Goal: Information Seeking & Learning: Learn about a topic

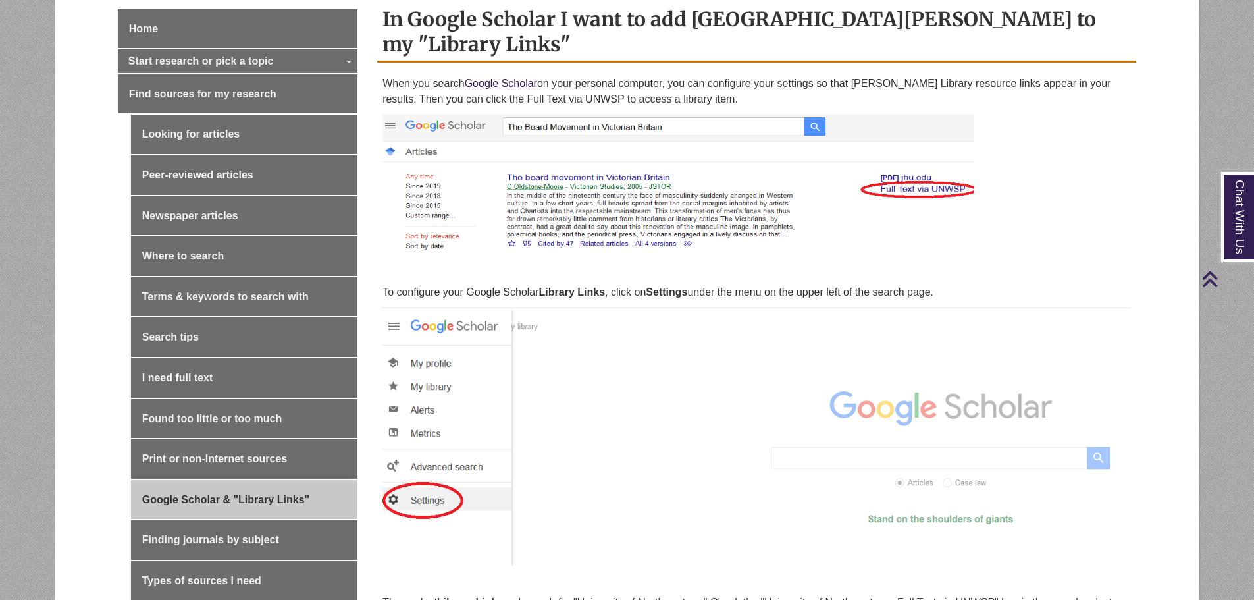
scroll to position [395, 0]
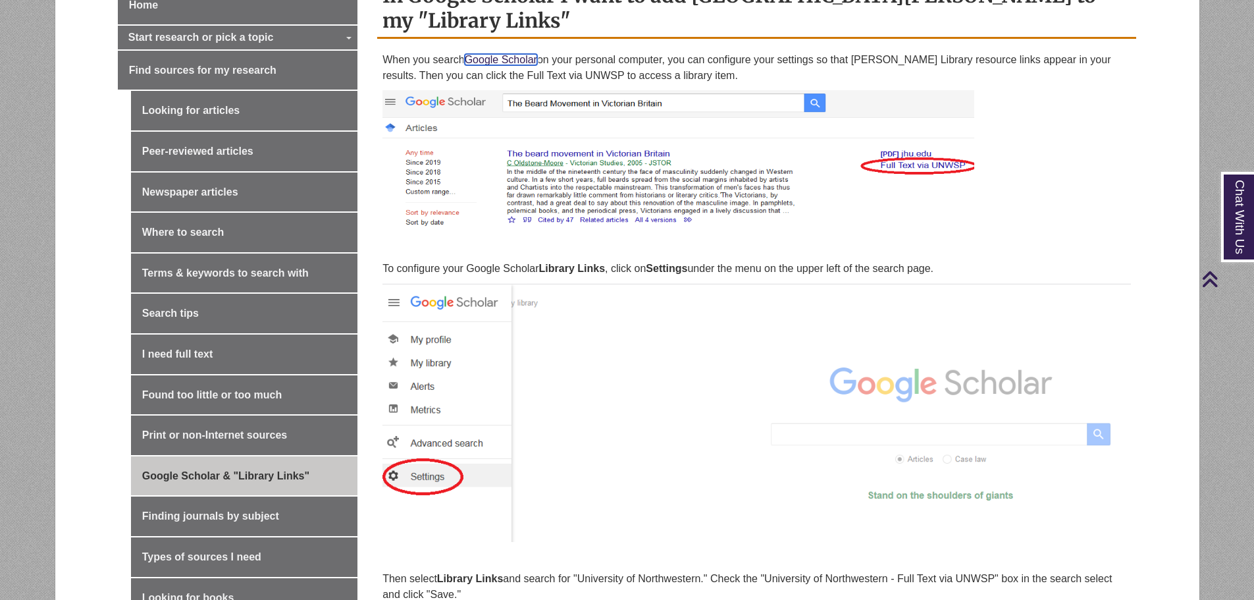
click at [513, 54] on link "Google Scholar" at bounding box center [501, 59] width 72 height 11
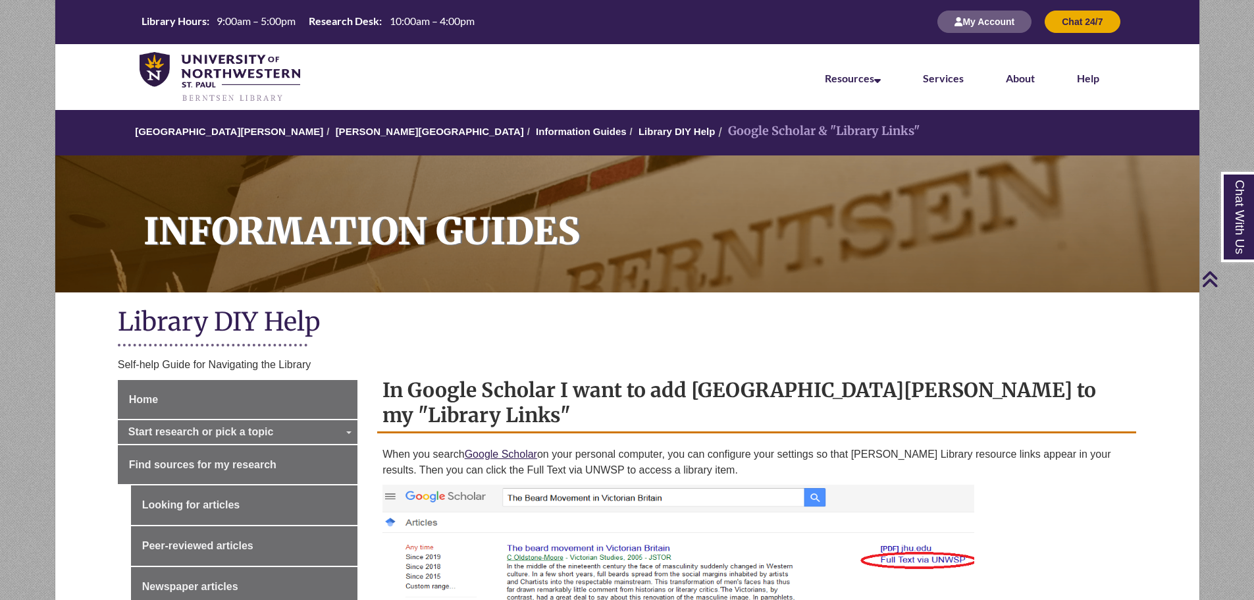
scroll to position [0, 0]
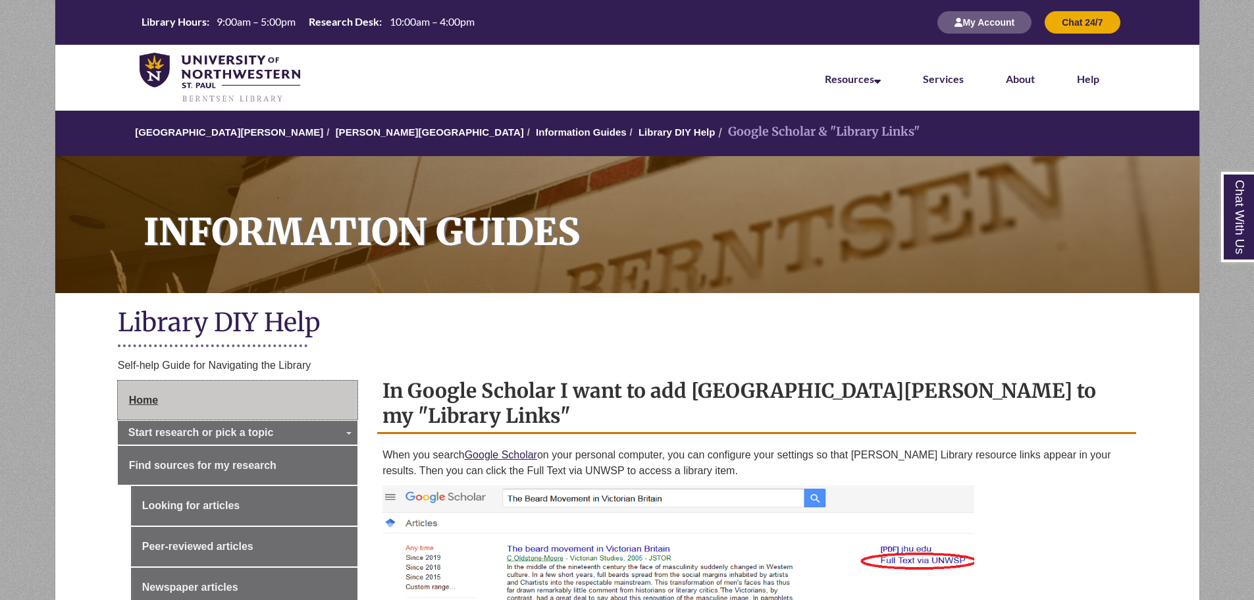
click at [228, 385] on link "Home" at bounding box center [238, 399] width 240 height 39
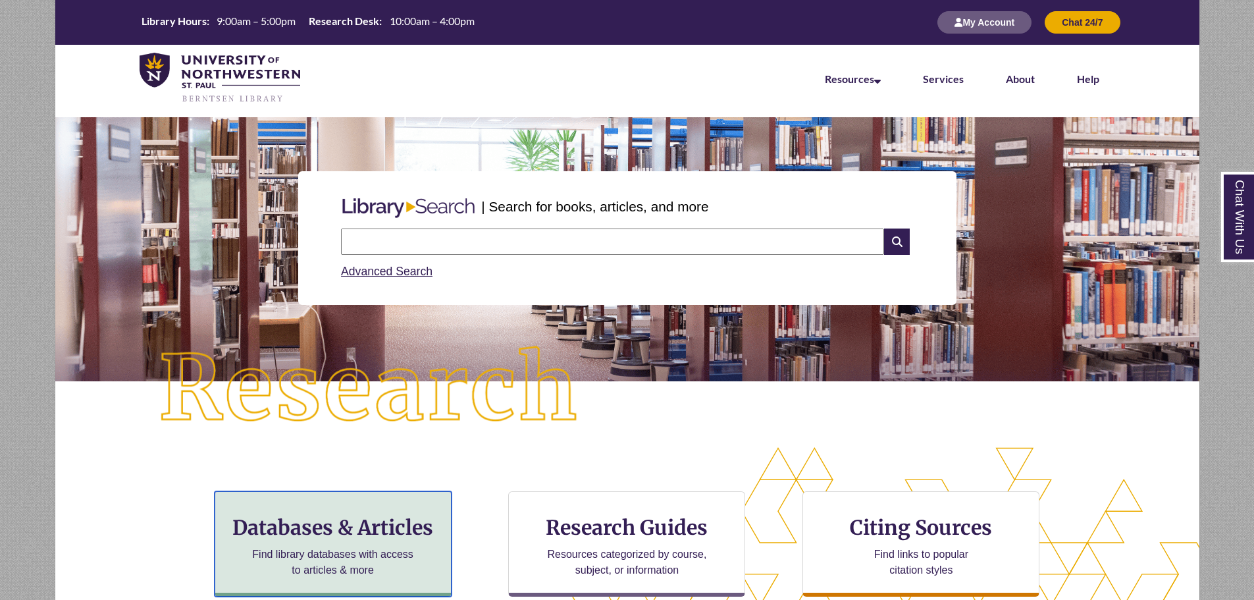
click at [384, 542] on div "Databases & Articles Find library databases with access to articles & more" at bounding box center [333, 543] width 237 height 105
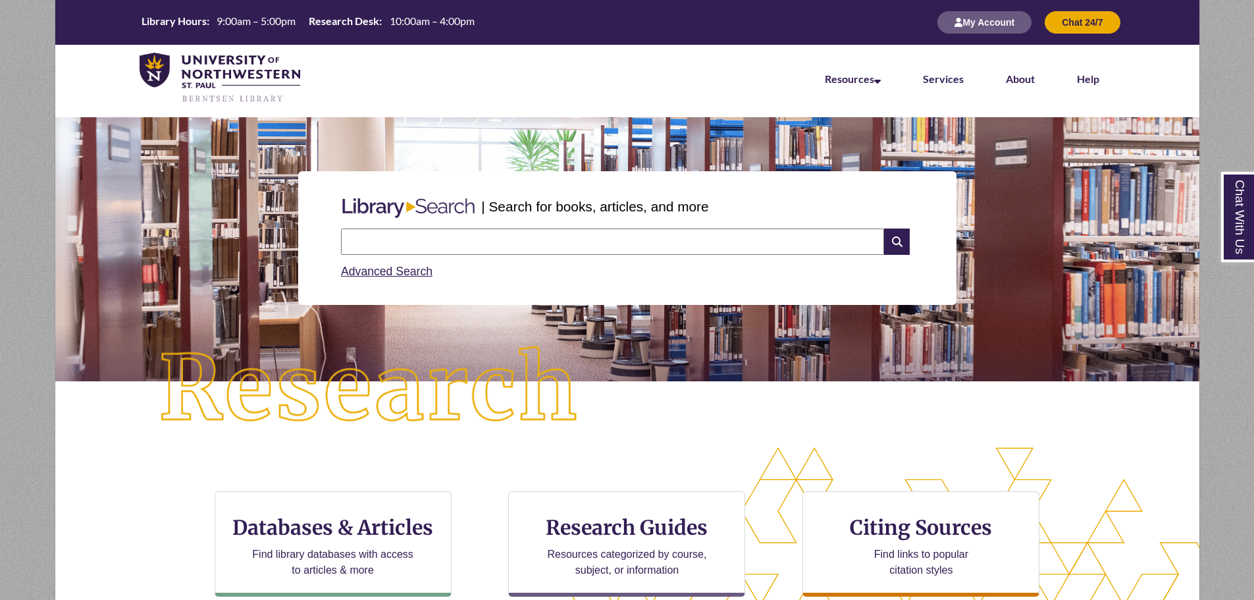
click at [606, 245] on input "text" at bounding box center [612, 241] width 543 height 26
type input "*"
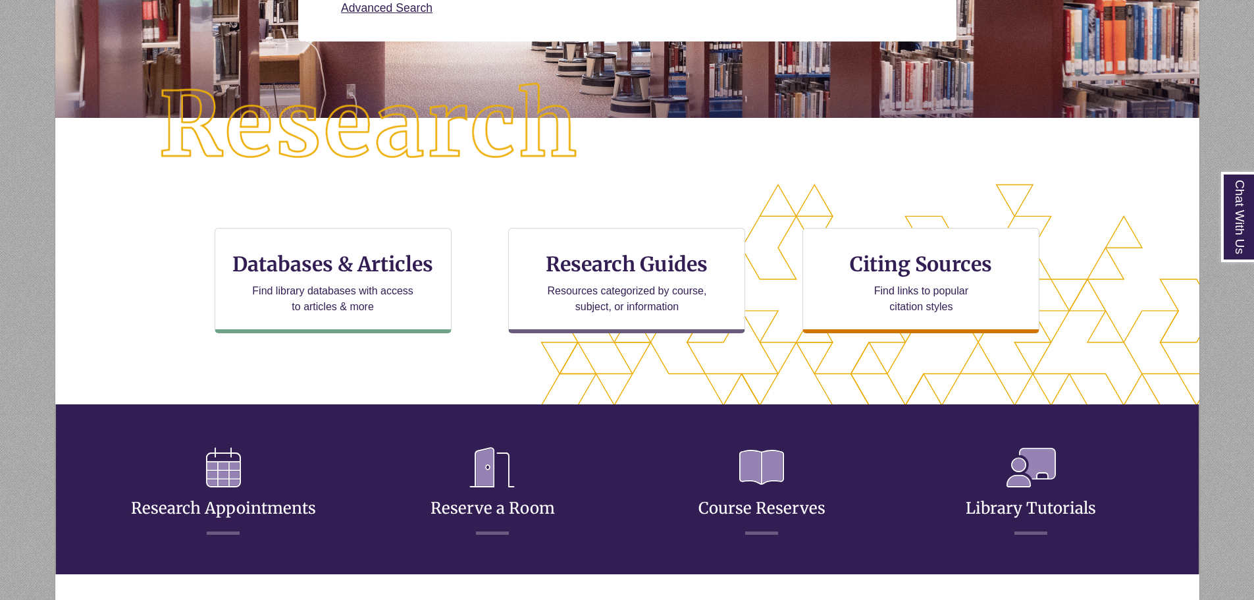
scroll to position [320, 1032]
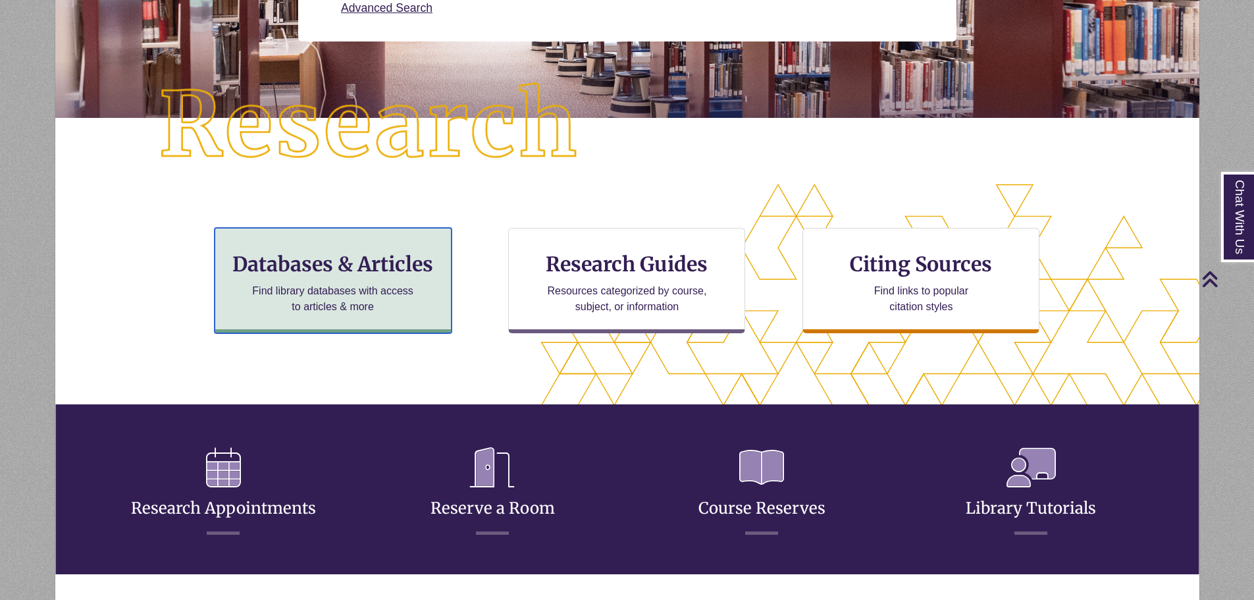
click at [331, 254] on h3 "Databases & Articles" at bounding box center [333, 263] width 215 height 25
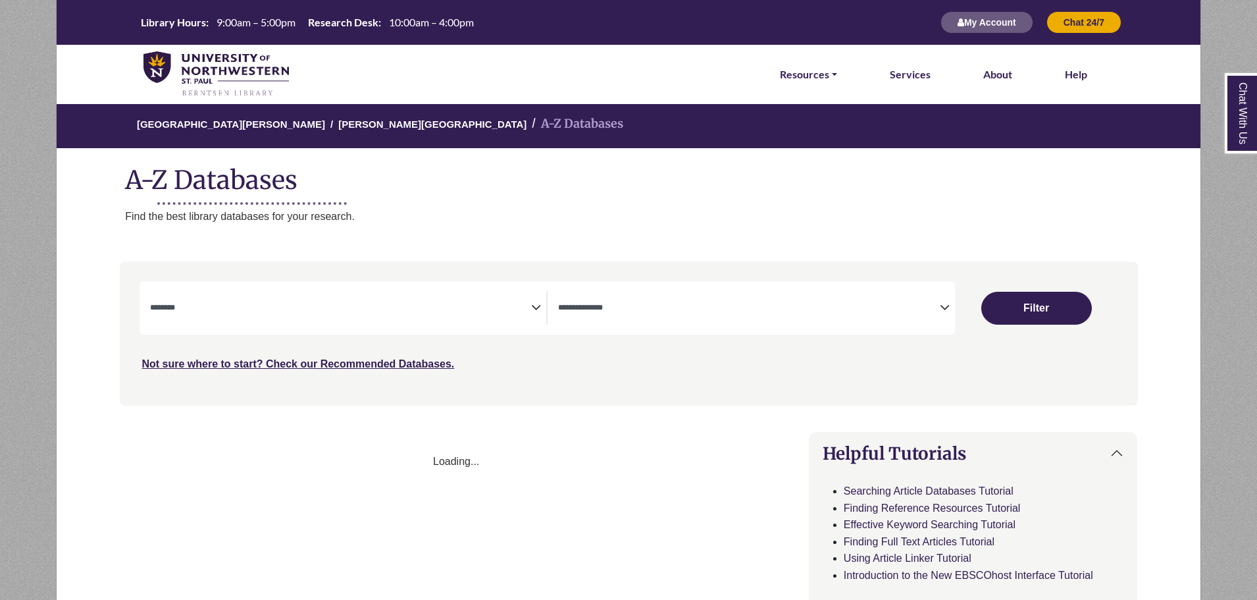
select select "Database Subject Filter"
select select "Database Types Filter"
select select "Database Subject Filter"
select select "Database Types Filter"
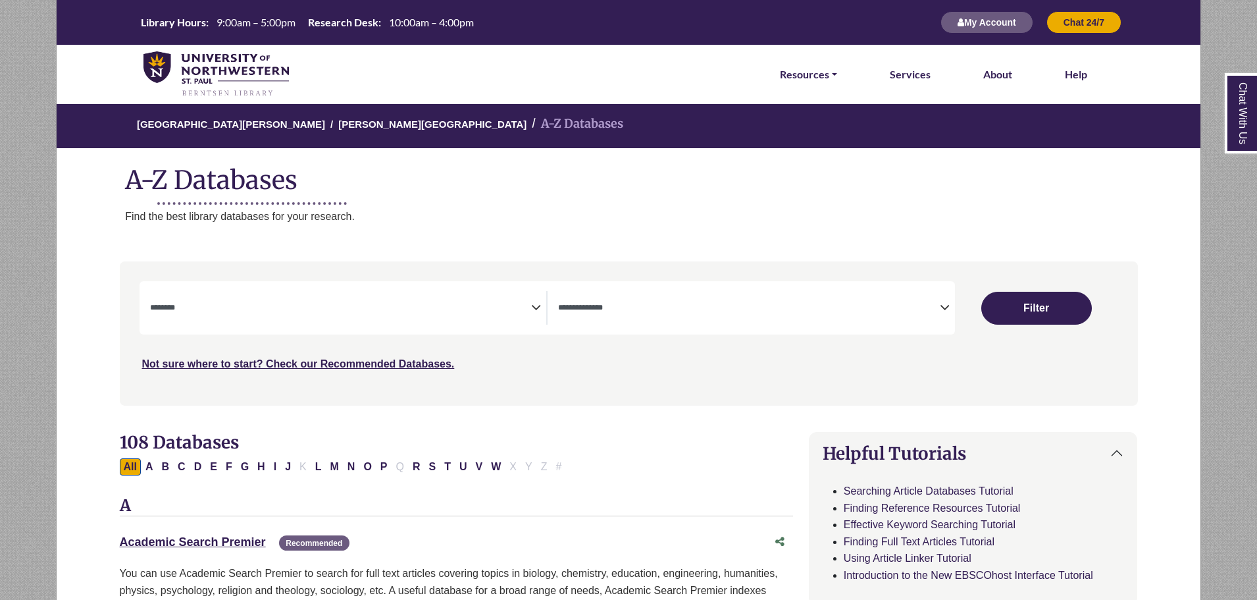
click at [317, 299] on span "Search filters" at bounding box center [341, 308] width 382 height 34
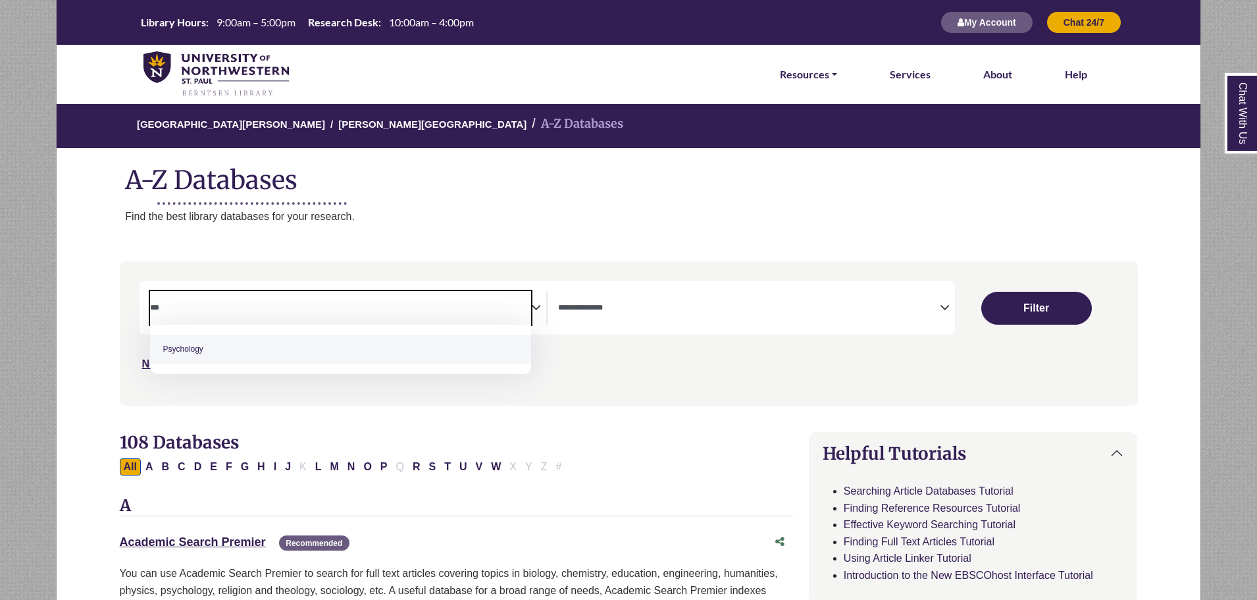
type textarea "***"
select select "*****"
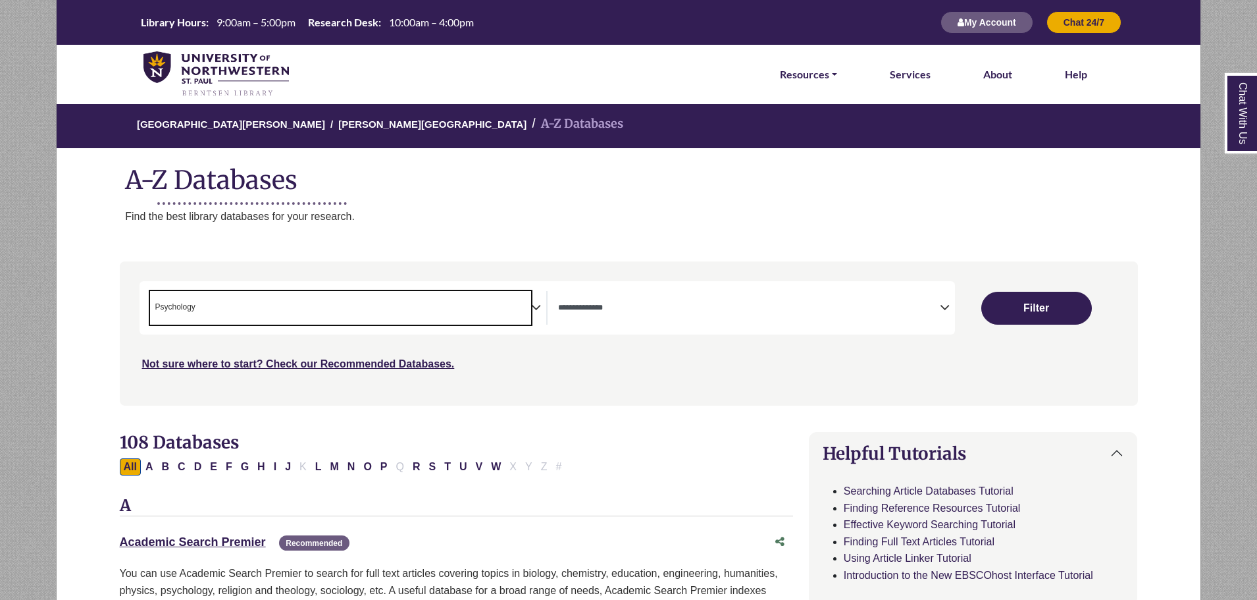
scroll to position [467, 0]
click at [927, 305] on textarea "Search" at bounding box center [749, 308] width 382 height 11
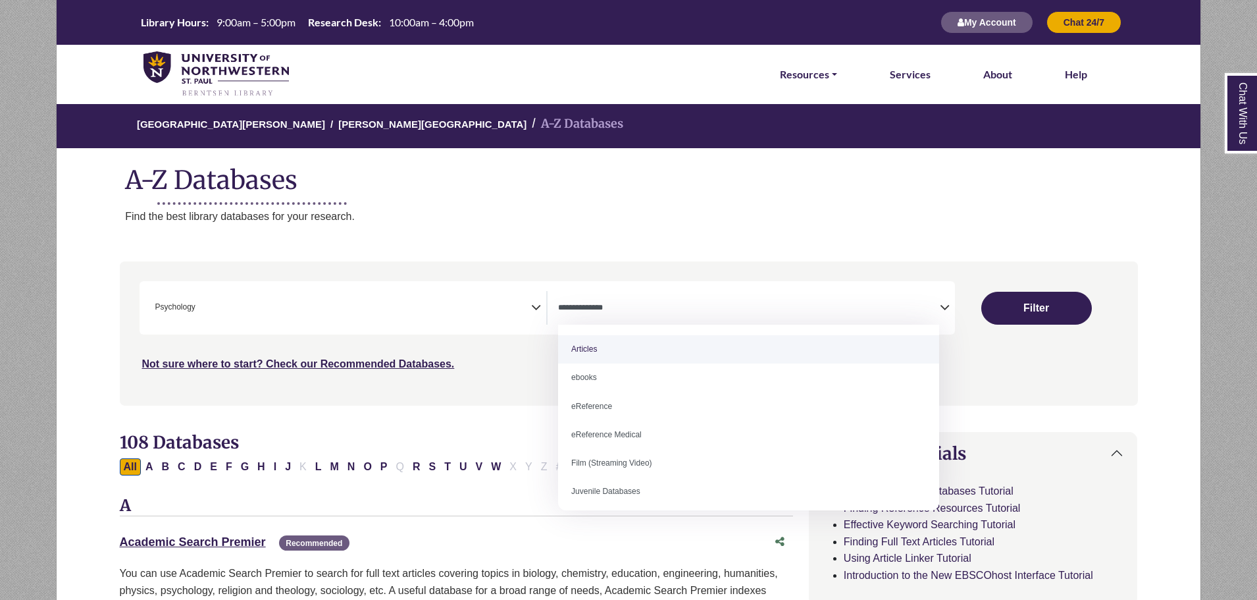
select select "*****"
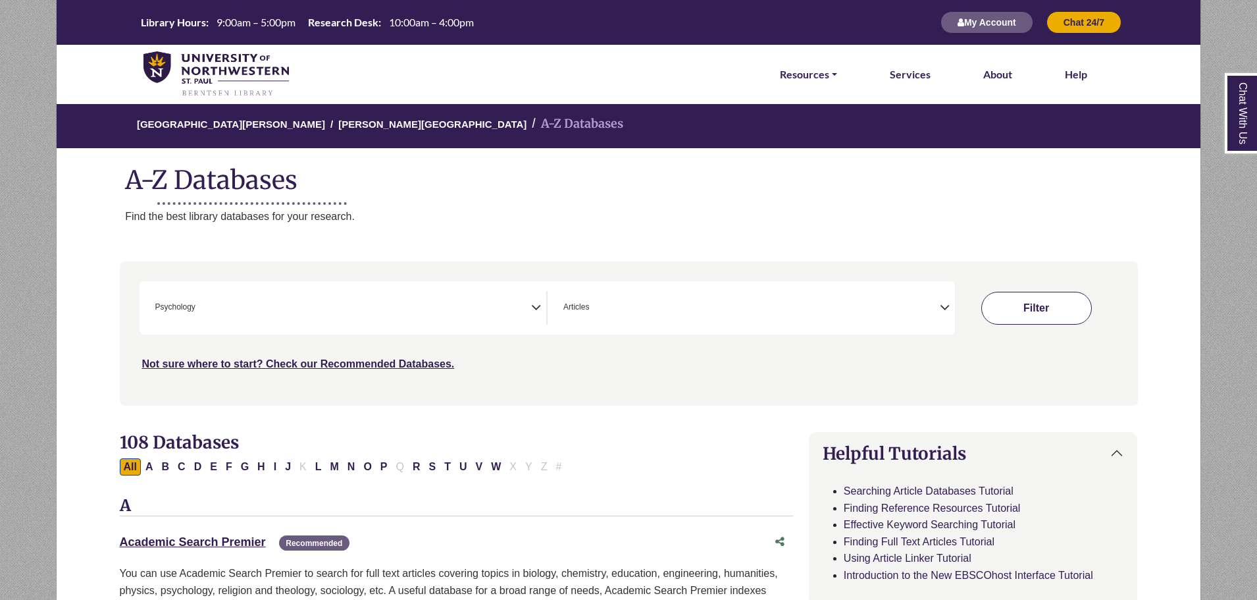
click at [1031, 294] on button "Filter" at bounding box center [1036, 308] width 111 height 33
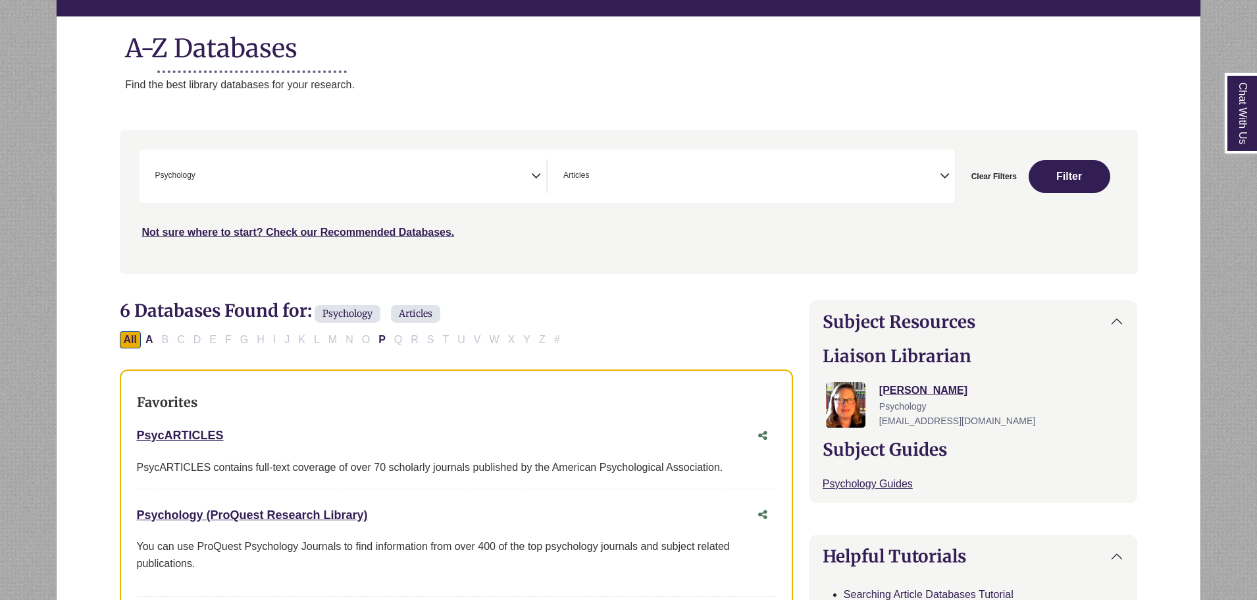
scroll to position [197, 0]
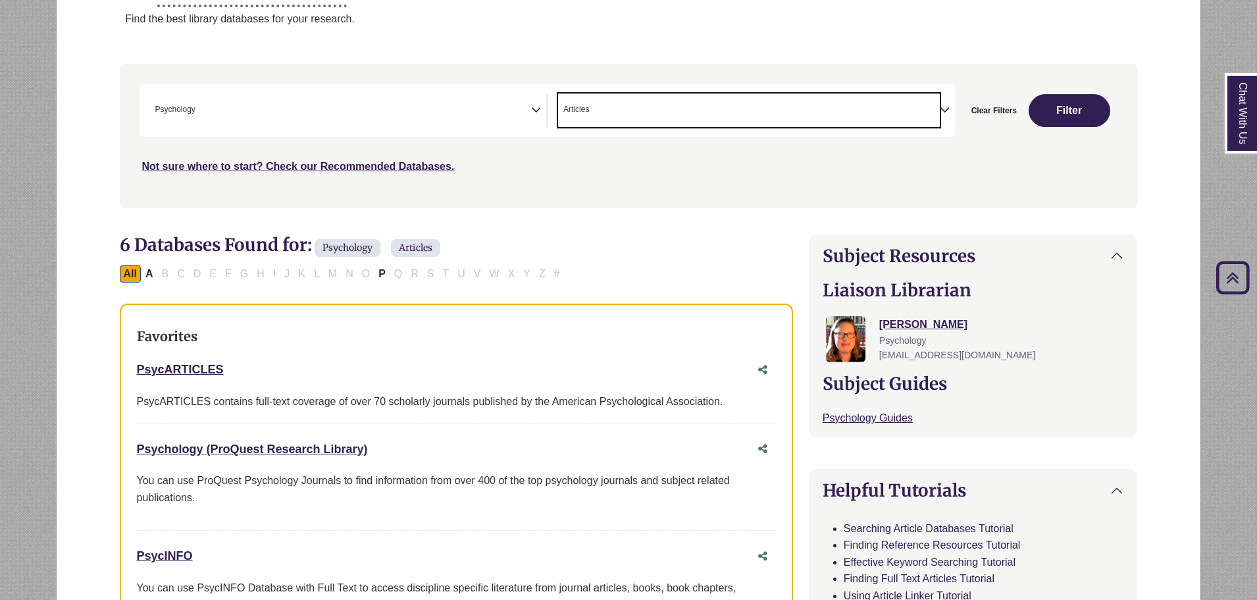
click at [560, 105] on li "× Articles" at bounding box center [573, 109] width 31 height 13
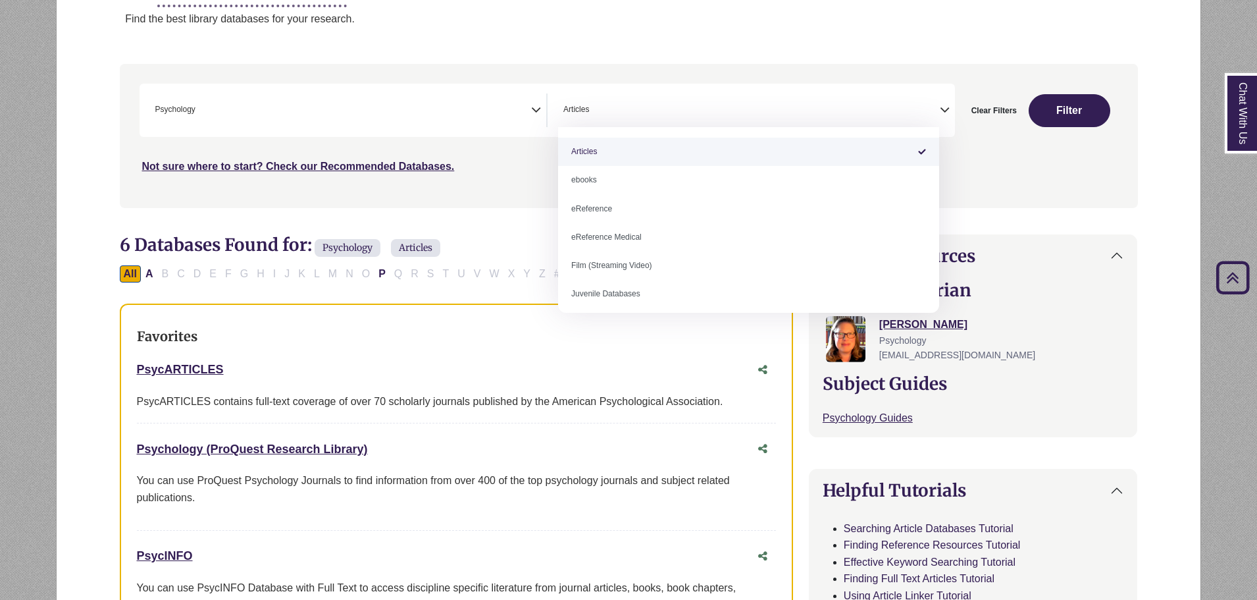
click at [610, 98] on span "× Articles" at bounding box center [749, 110] width 382 height 34
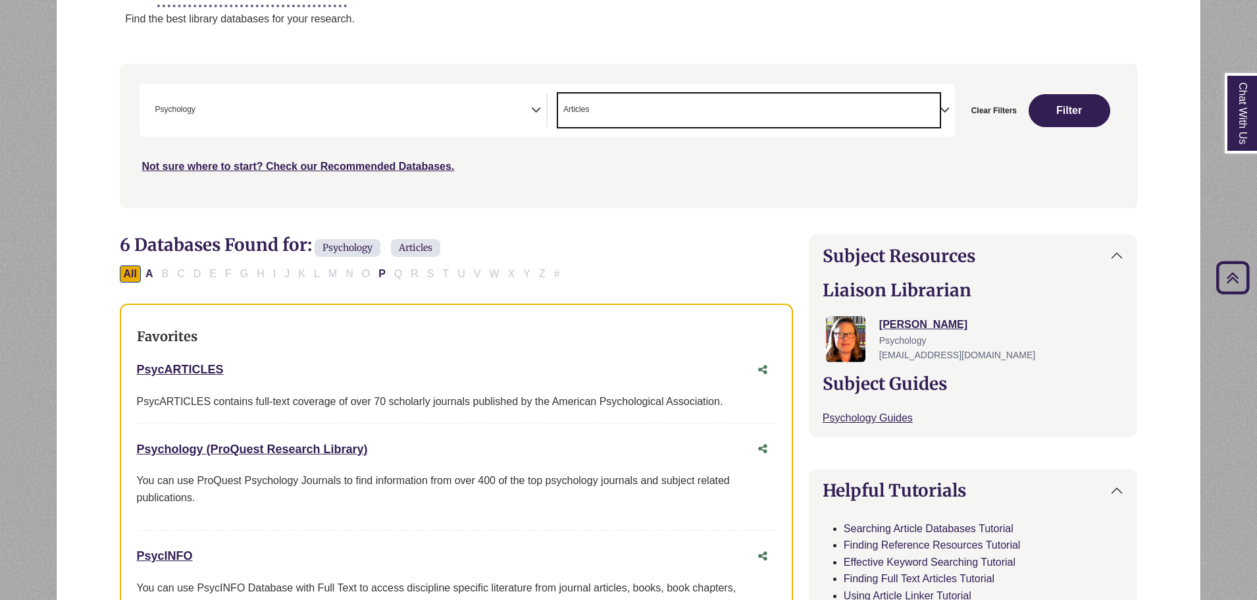
select select "Database Types Filter"
type textarea "*"
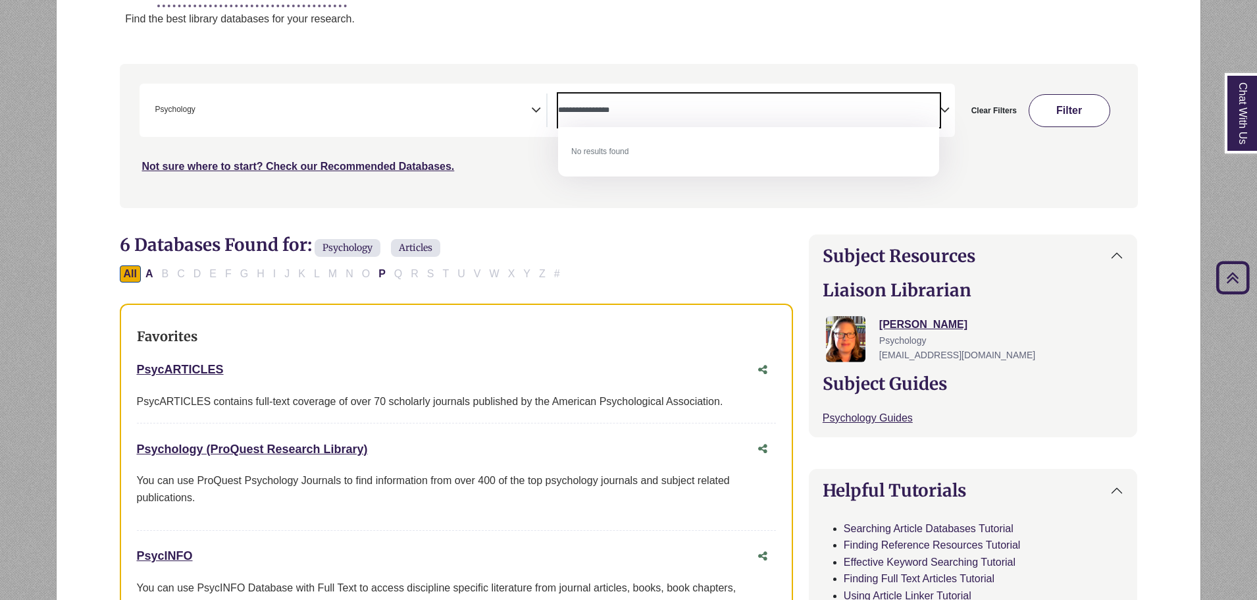
type textarea "**********"
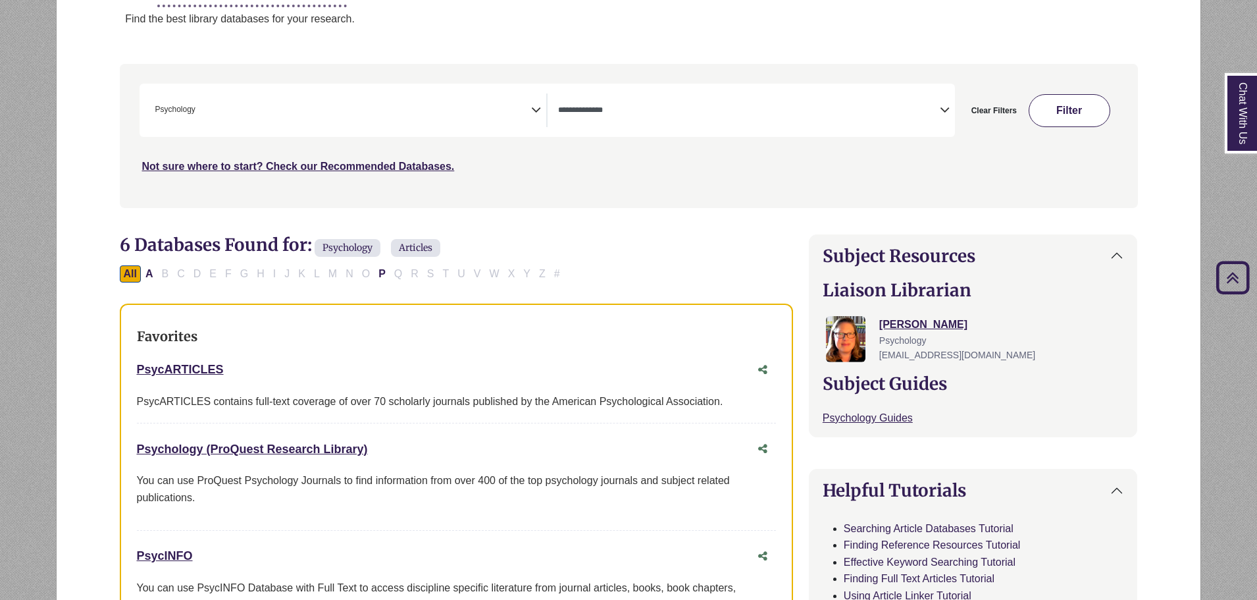
click at [1089, 115] on button "Filter" at bounding box center [1070, 110] width 82 height 33
click at [661, 116] on textarea "Search" at bounding box center [749, 111] width 382 height 11
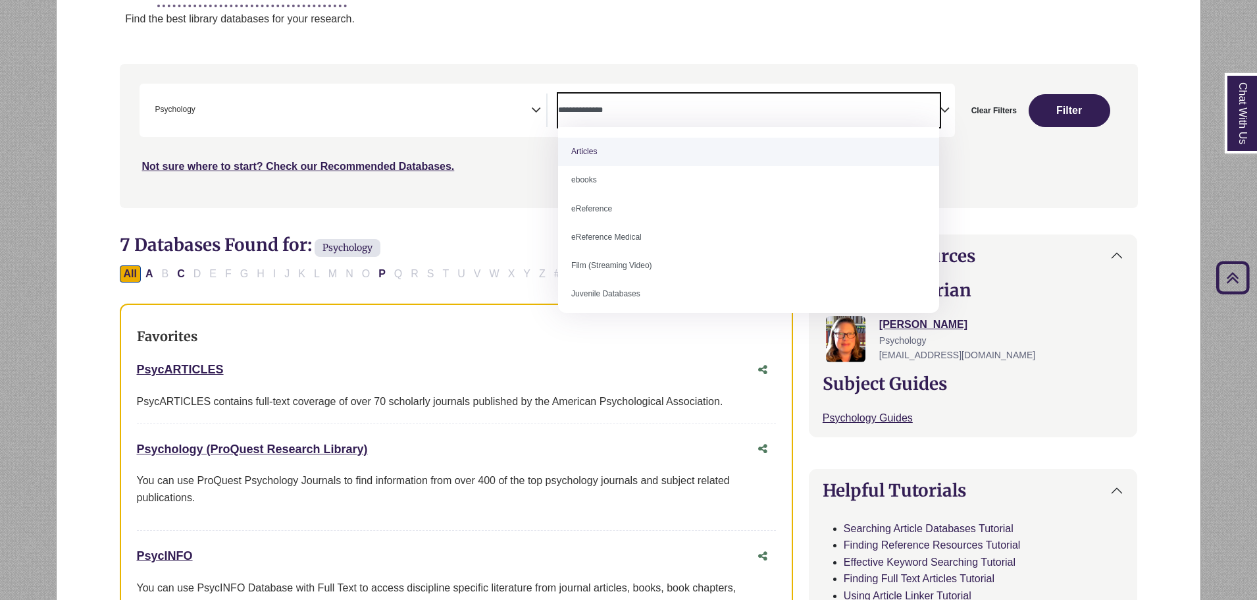
select select "*****"
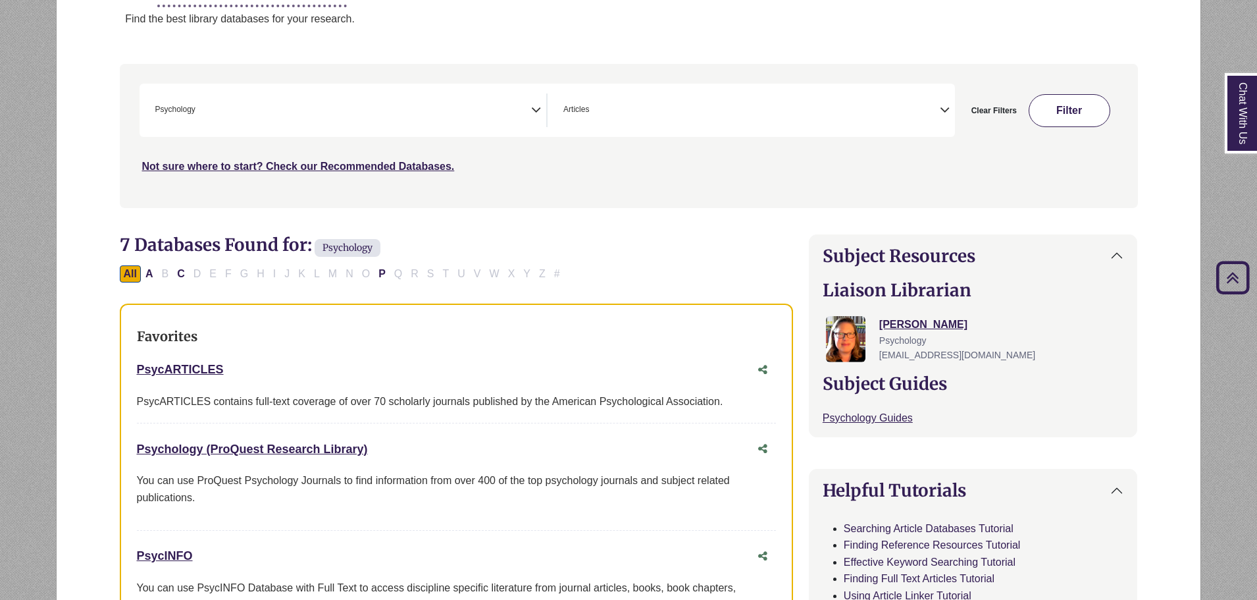
click at [1081, 103] on button "Filter" at bounding box center [1070, 110] width 82 height 33
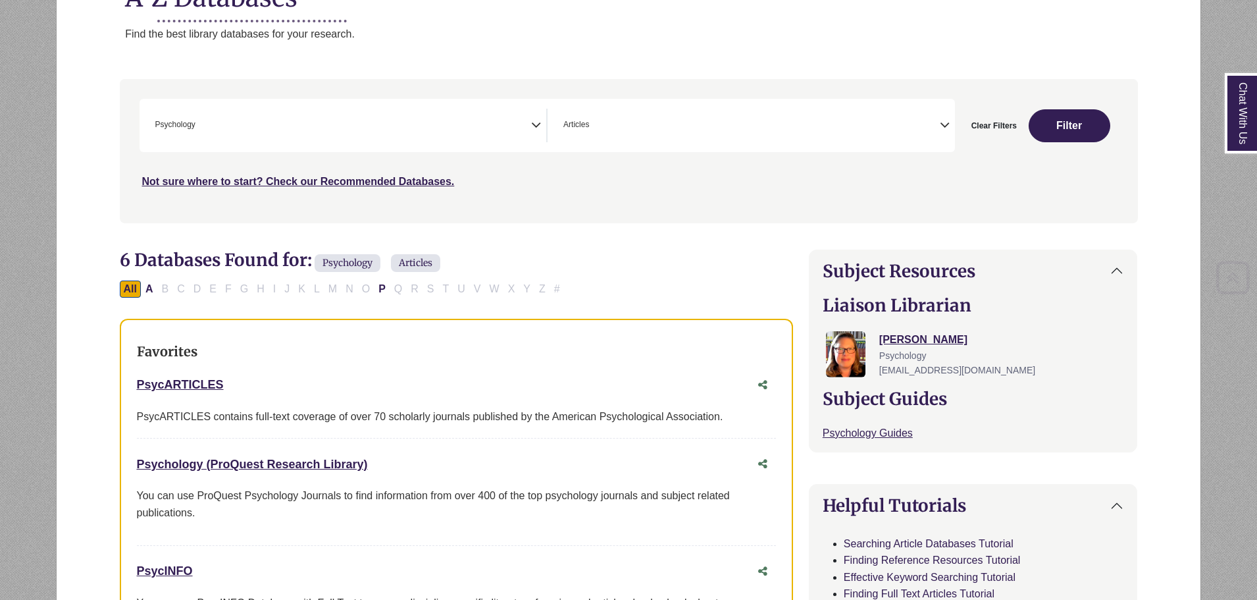
scroll to position [197, 0]
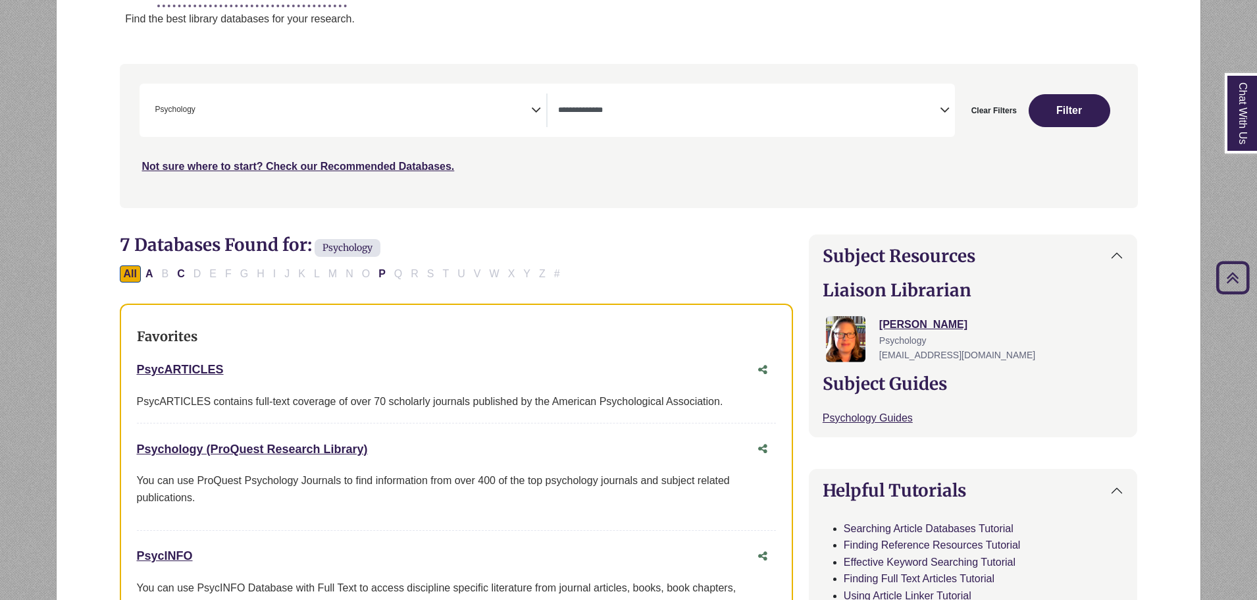
select select "*****"
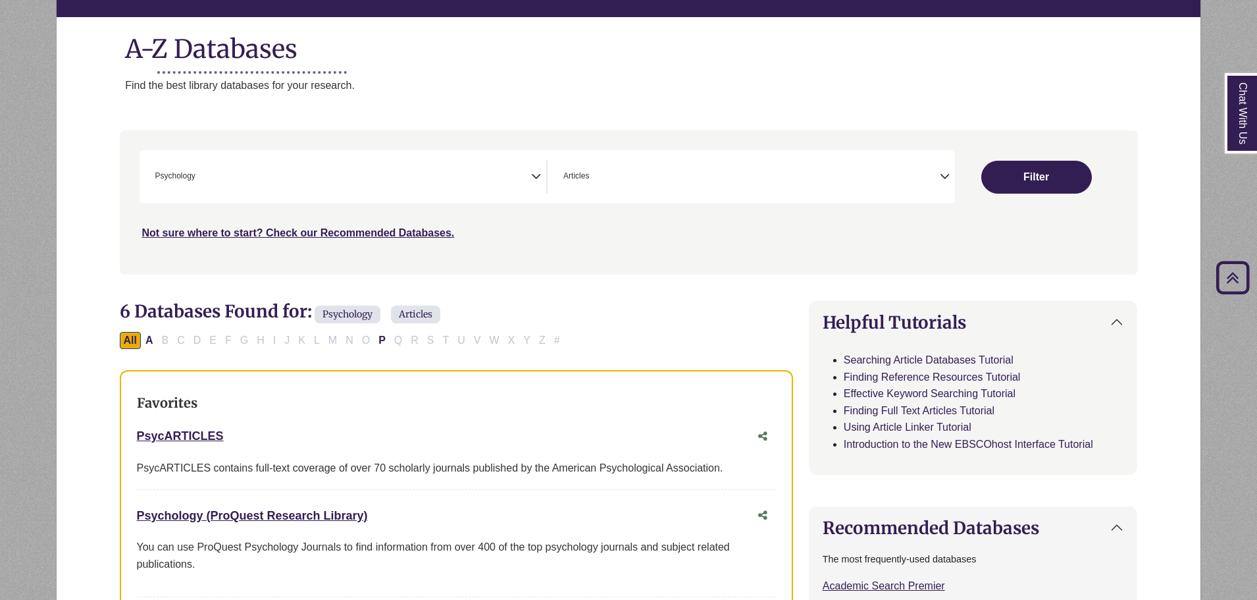
select select "Database Subject Filter"
select select "Database Types Filter"
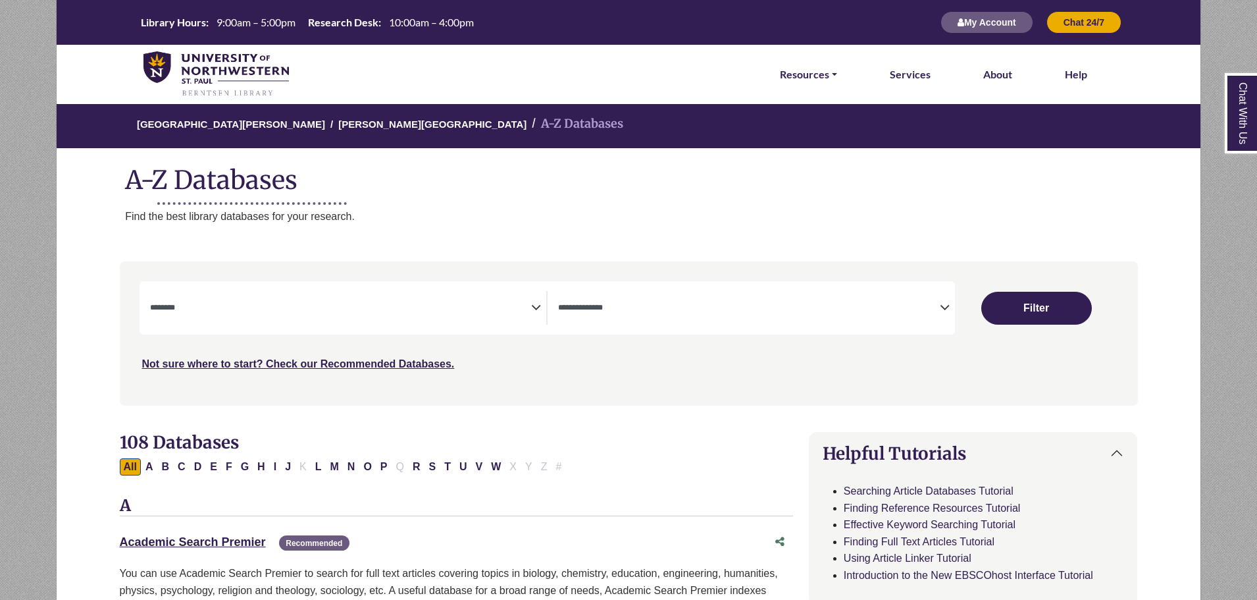
select select "Database Subject Filter"
select select "Database Types Filter"
